Goal: Information Seeking & Learning: Learn about a topic

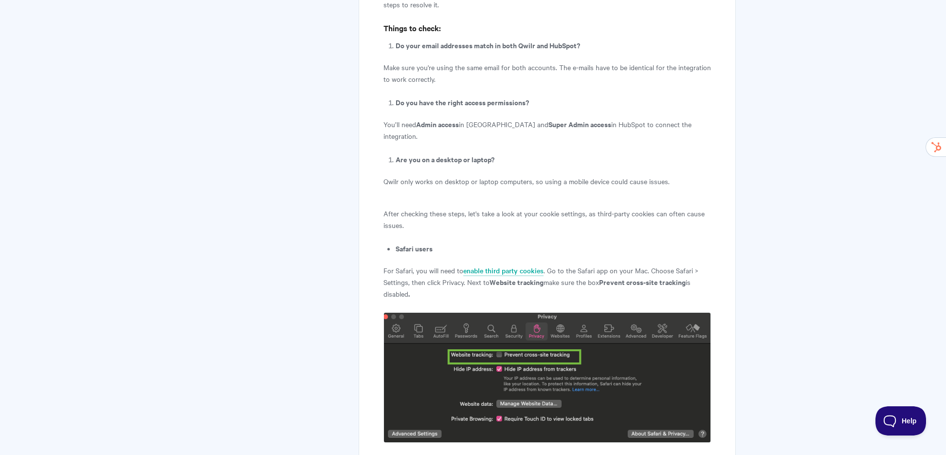
scroll to position [942, 0]
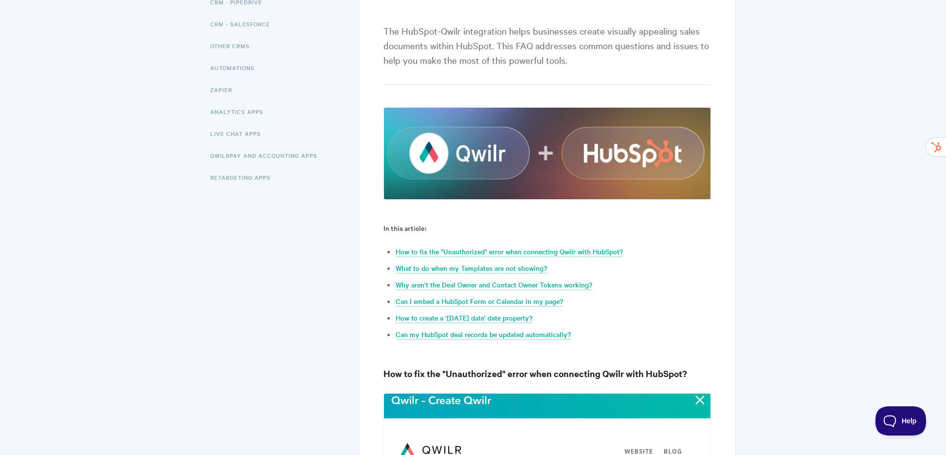
scroll to position [199, 0]
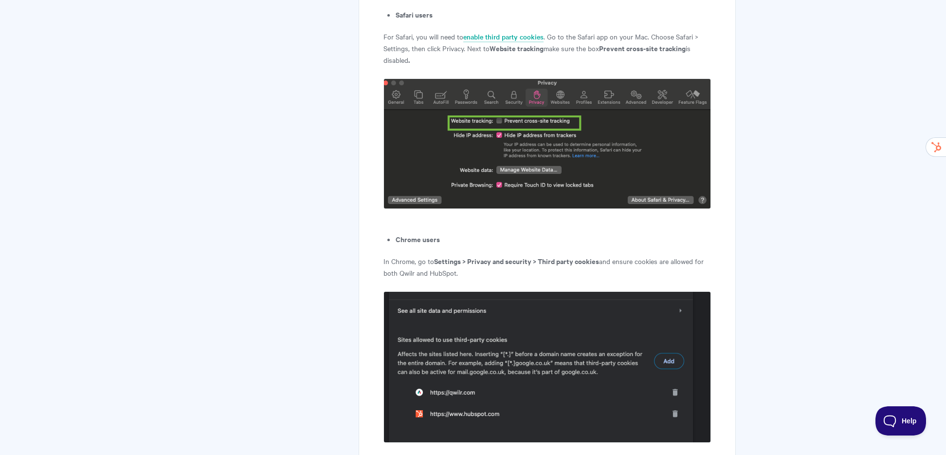
scroll to position [1291, 0]
